Goal: Find contact information

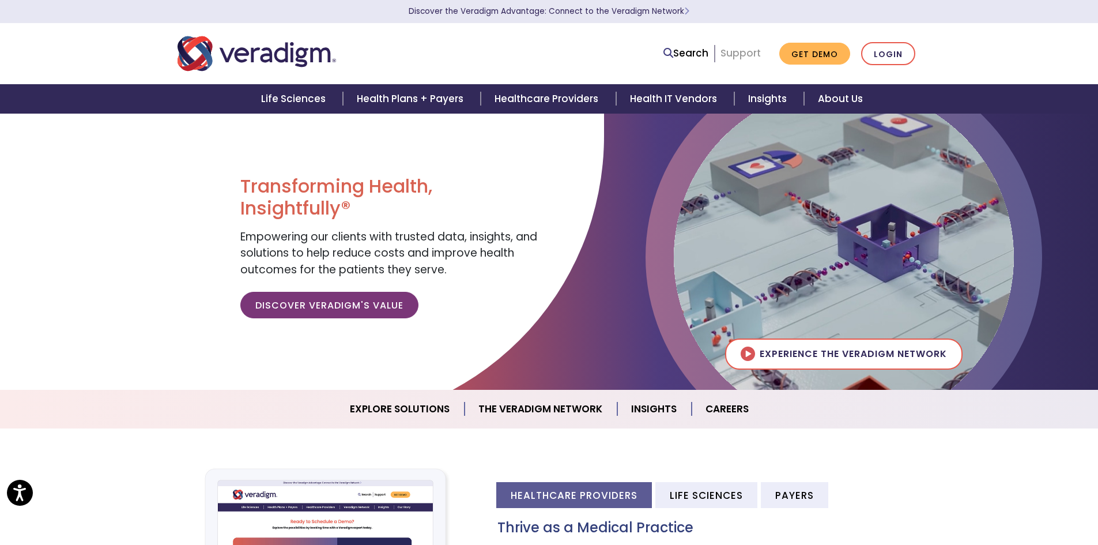
click at [745, 56] on link "Support" at bounding box center [741, 53] width 40 height 14
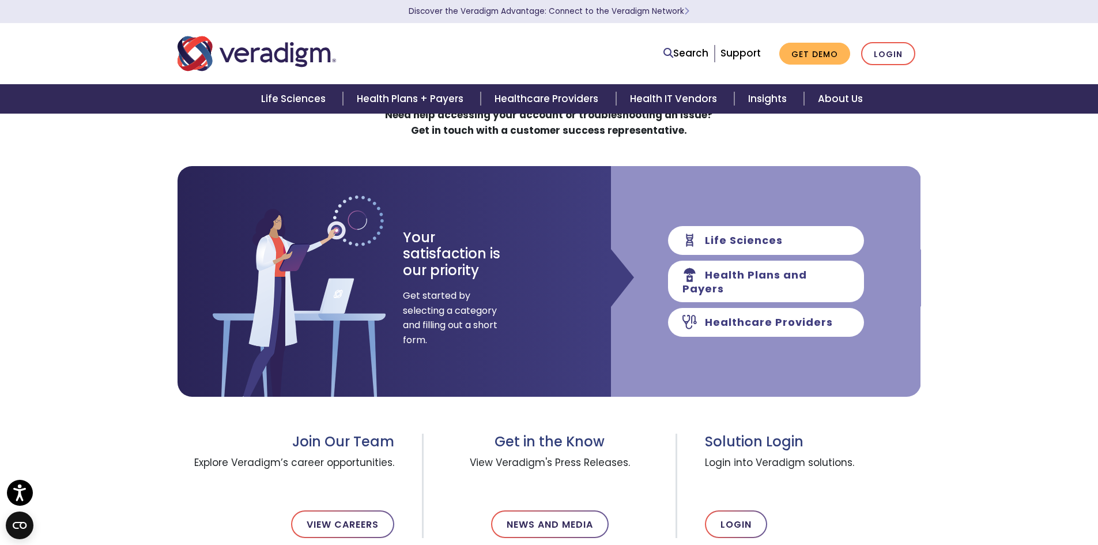
scroll to position [115, 0]
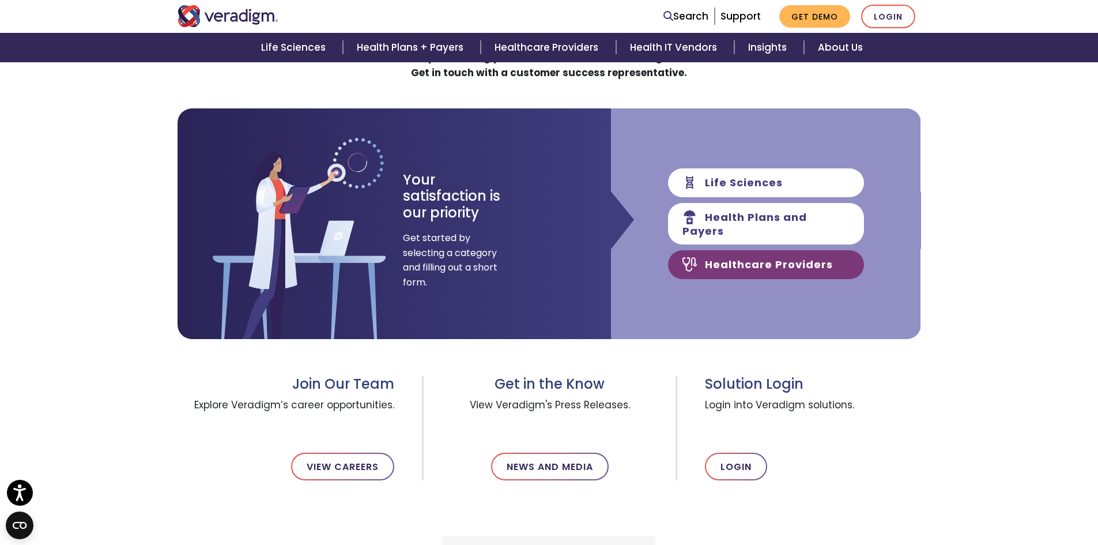
click at [725, 255] on link "Healthcare Providers" at bounding box center [766, 264] width 196 height 29
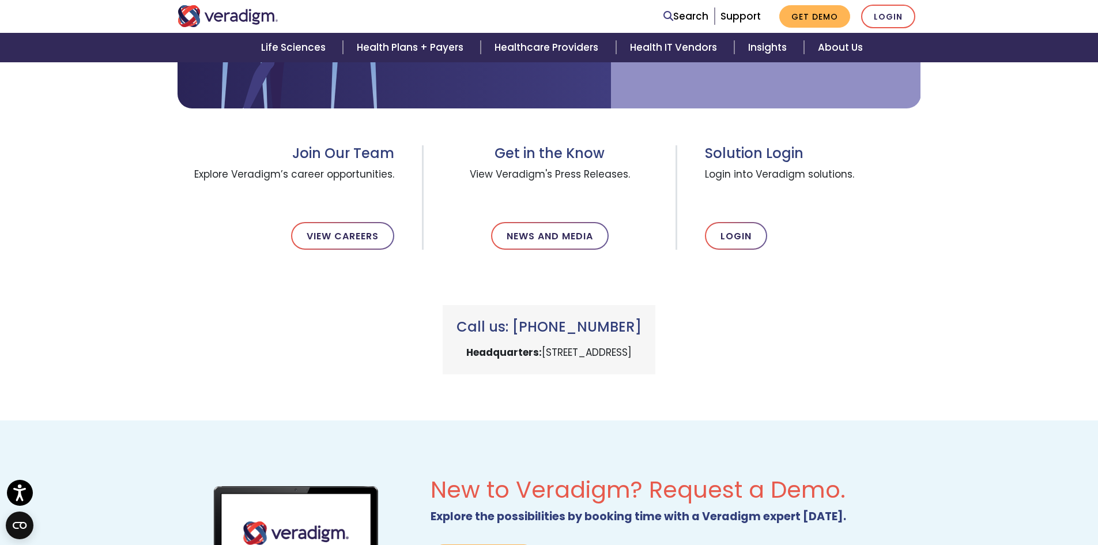
scroll to position [461, 0]
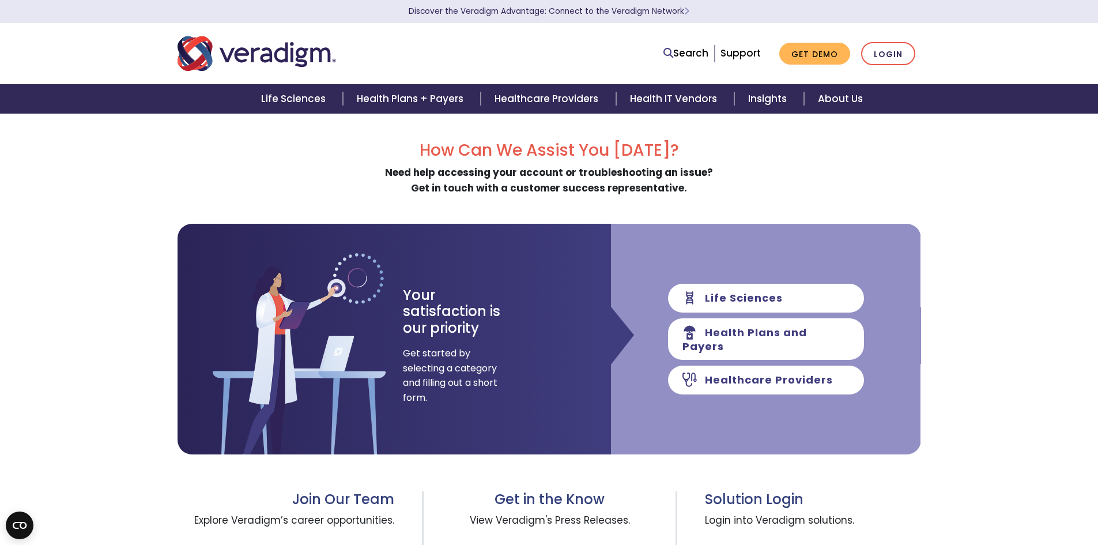
scroll to position [346, 0]
